Goal: Browse casually: Explore the website without a specific task or goal

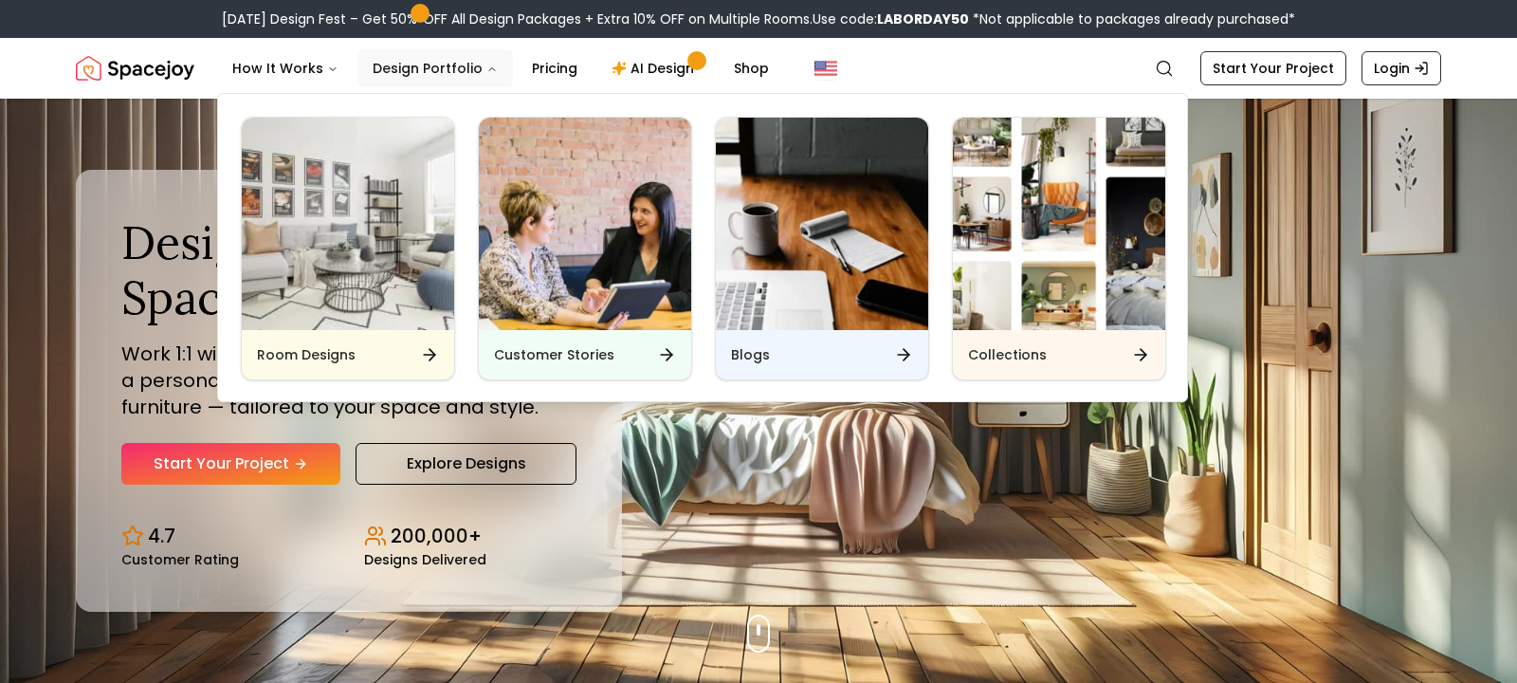
click at [401, 66] on button "Design Portfolio" at bounding box center [435, 68] width 156 height 38
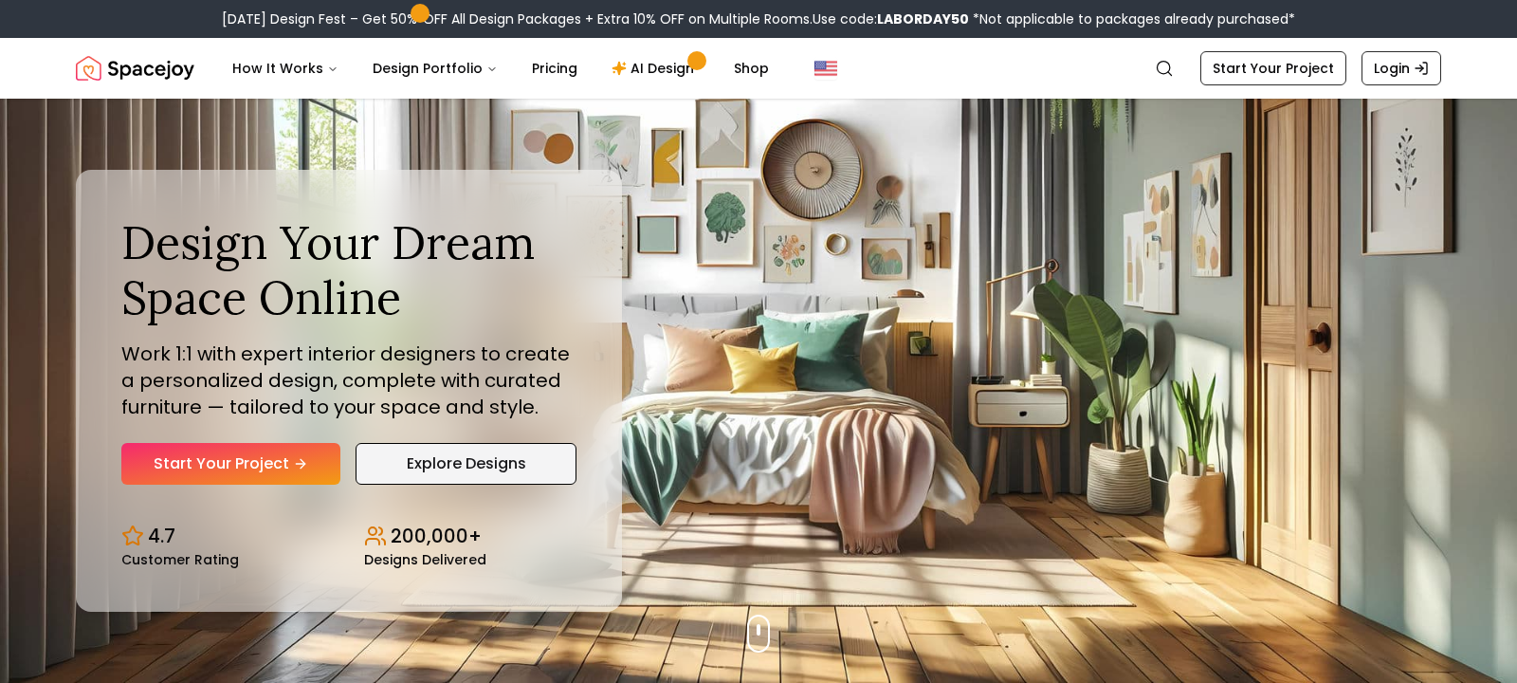
click at [444, 457] on link "Explore Designs" at bounding box center [466, 464] width 221 height 42
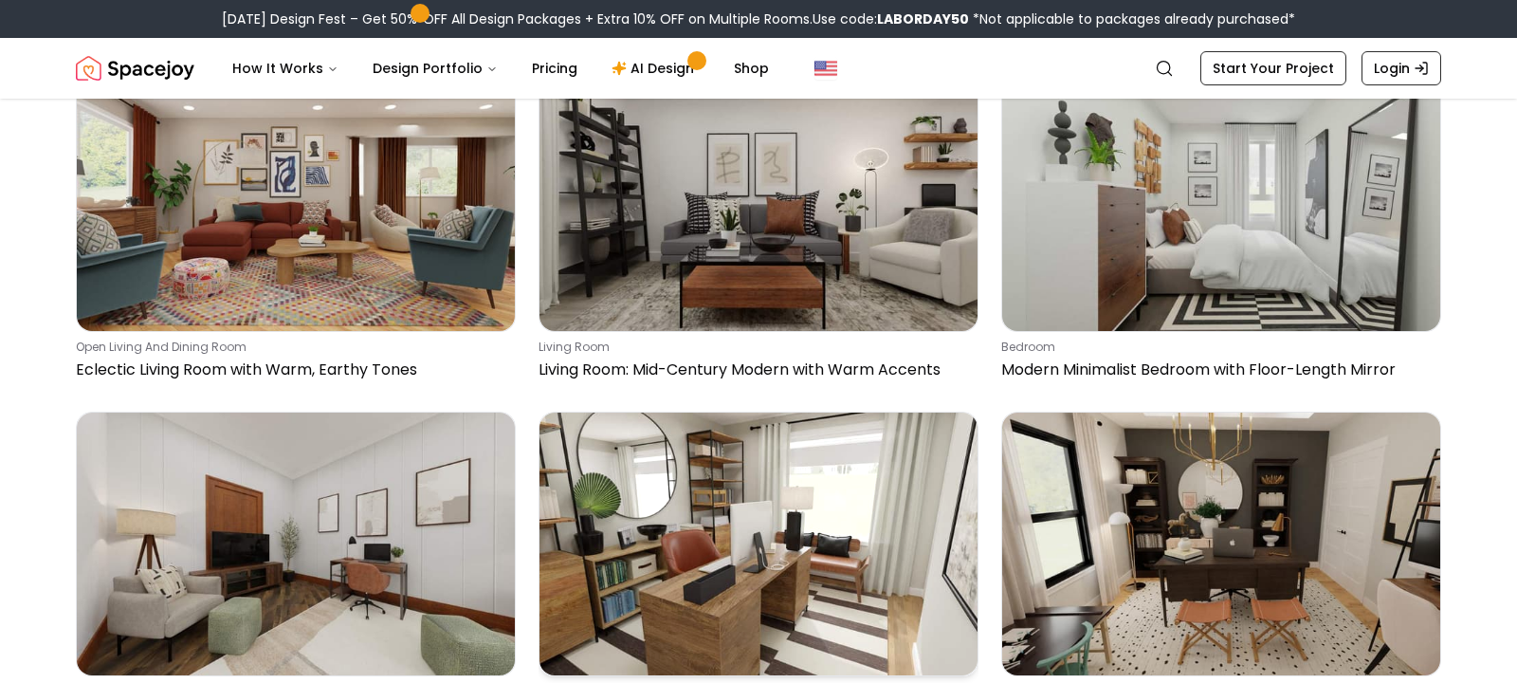
scroll to position [4195, 0]
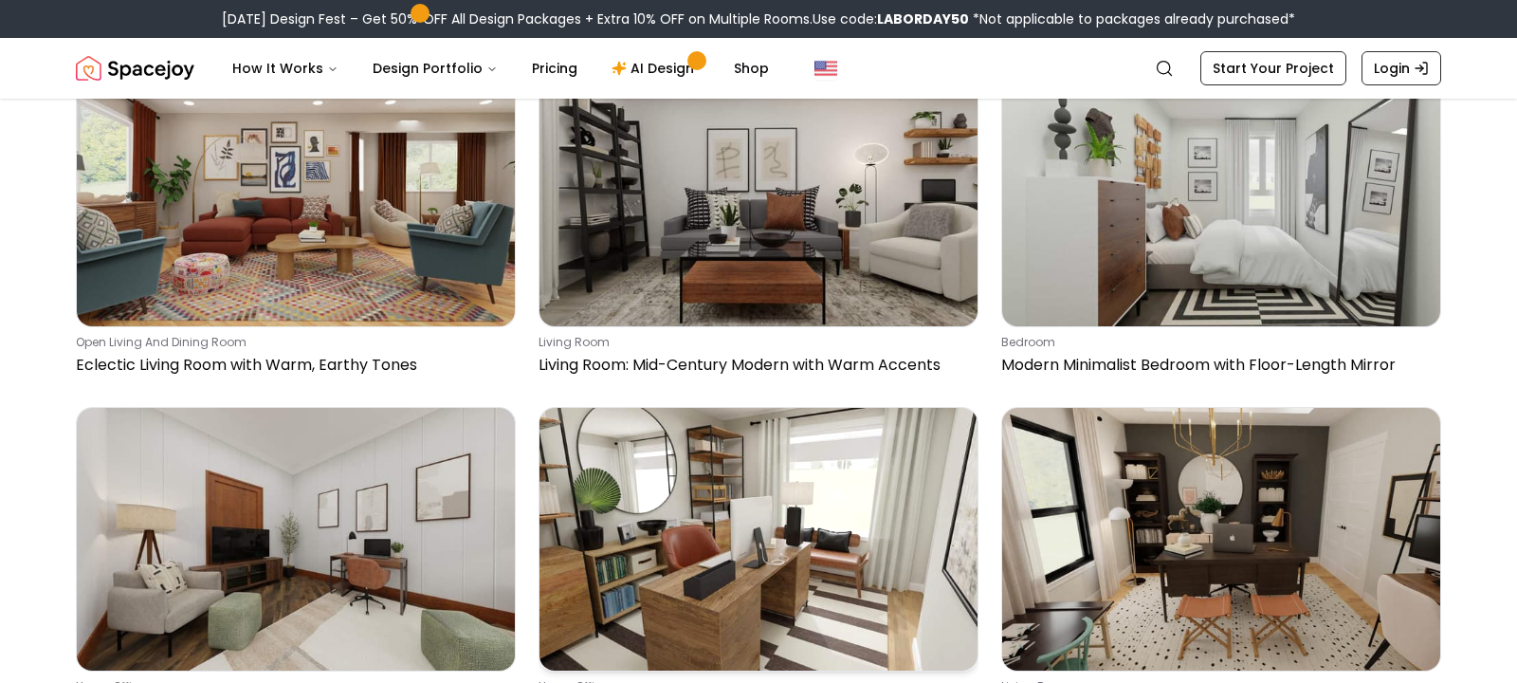
click at [695, 408] on img at bounding box center [759, 539] width 438 height 263
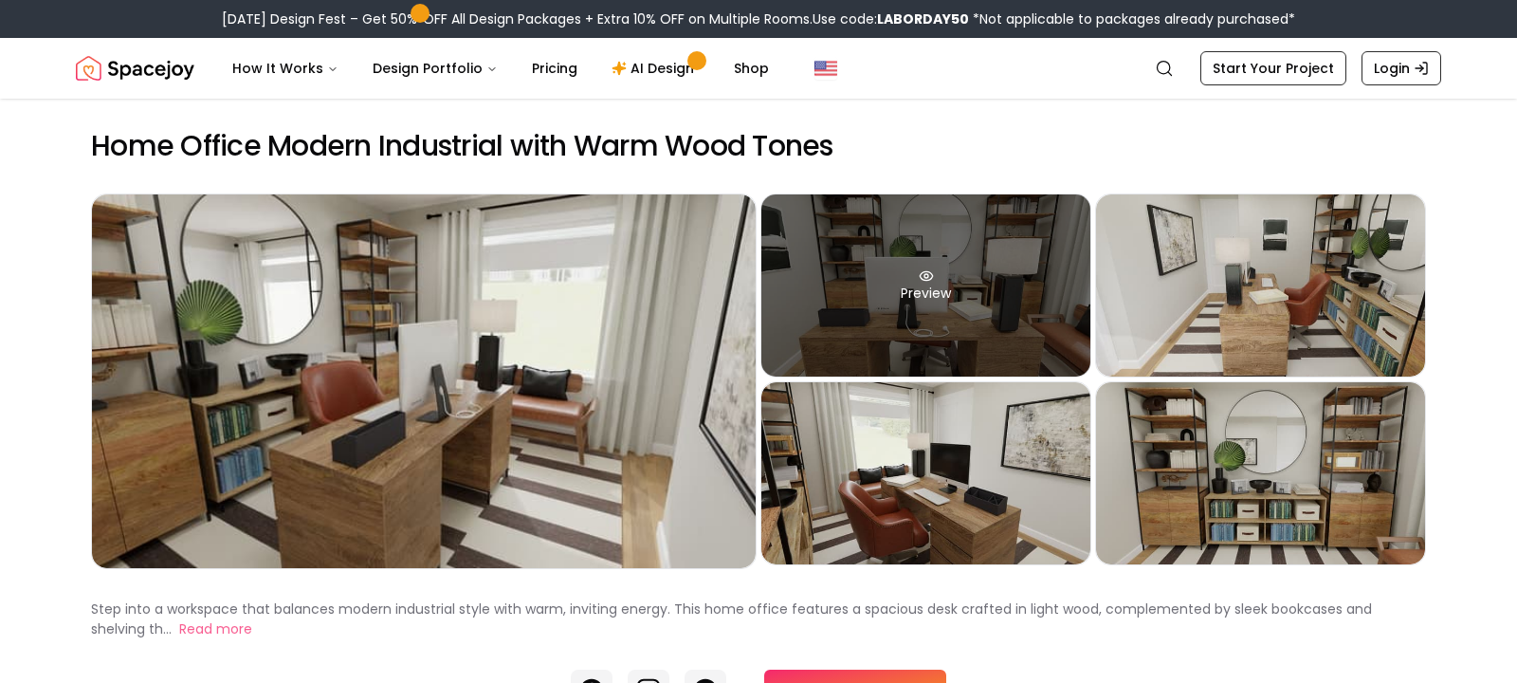
click at [925, 276] on icon at bounding box center [926, 275] width 15 height 15
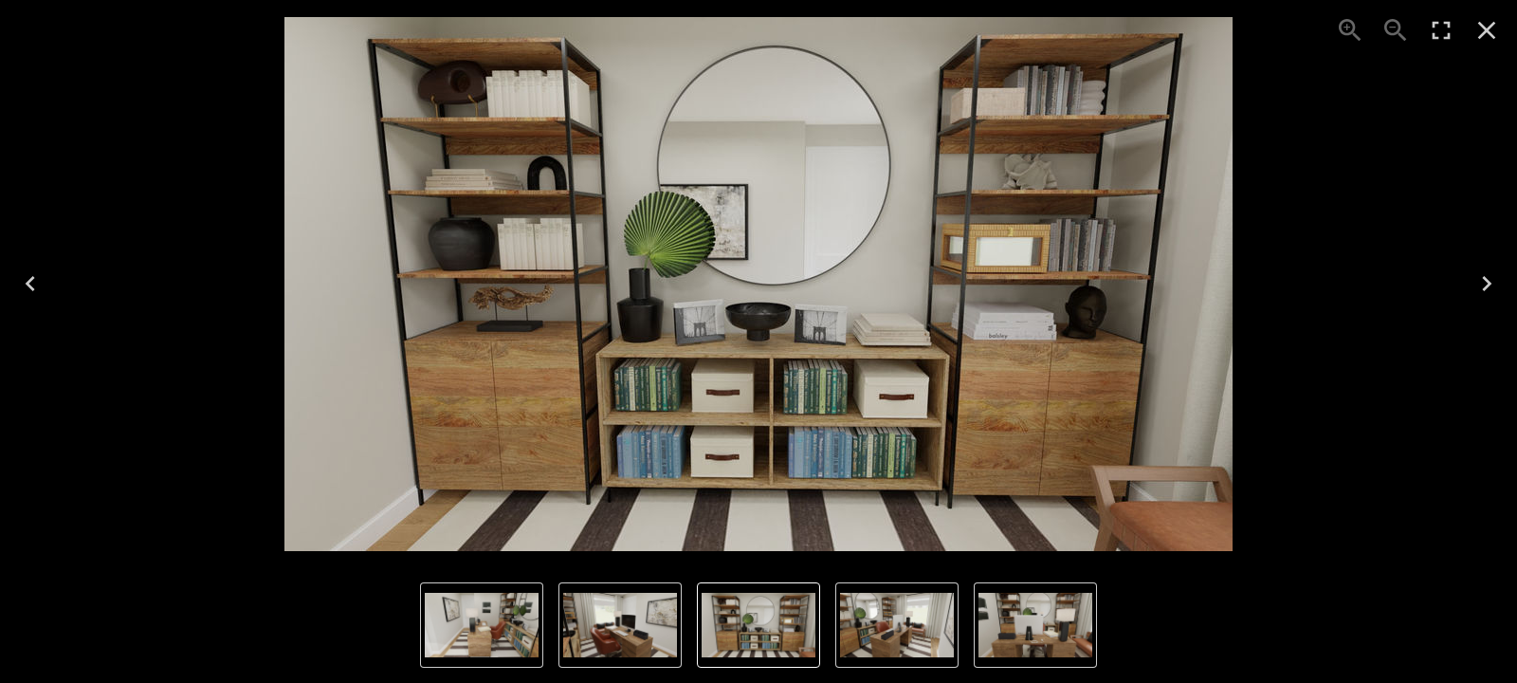
click at [1491, 31] on icon "Close" at bounding box center [1487, 30] width 30 height 30
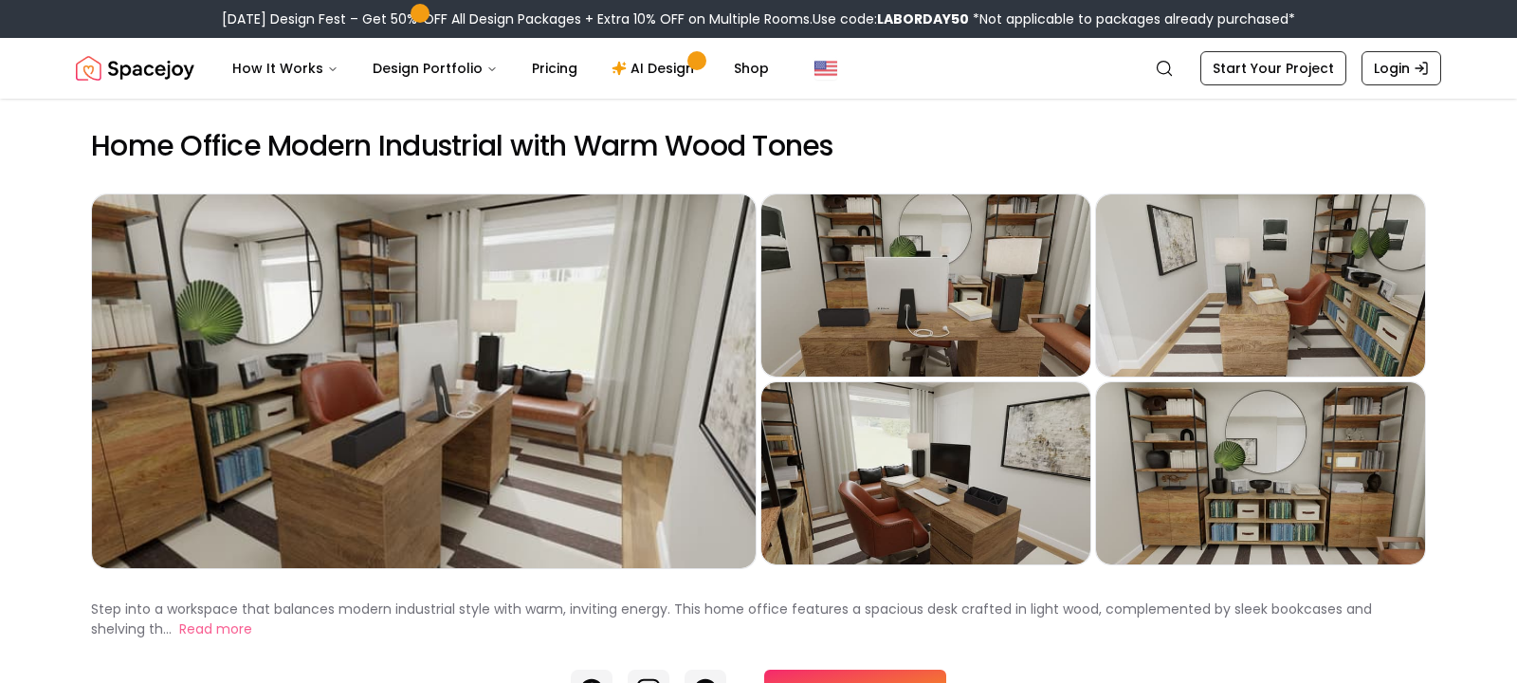
click at [864, 145] on h2 "Home Office Modern Industrial with Warm Wood Tones" at bounding box center [758, 146] width 1335 height 34
